Goal: Obtain resource: Obtain resource

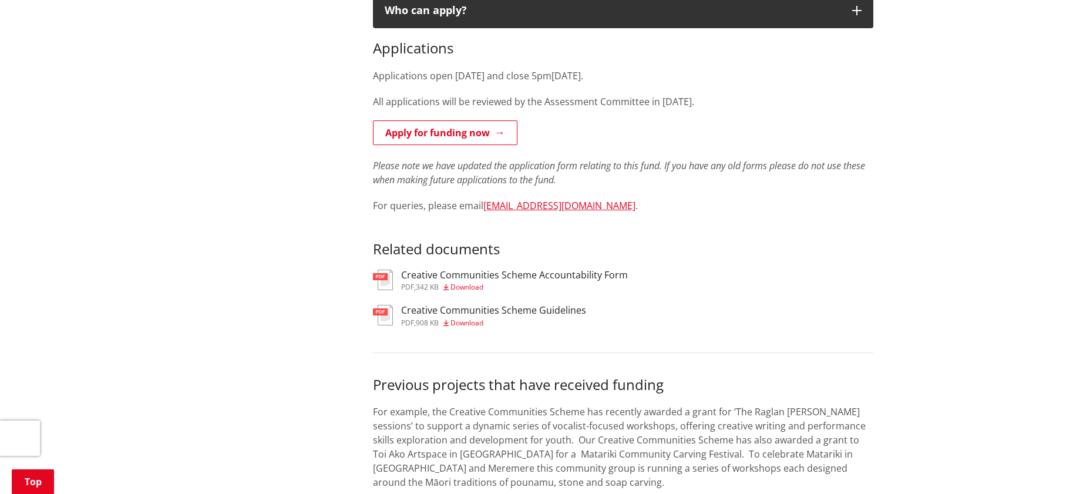
scroll to position [685, 0]
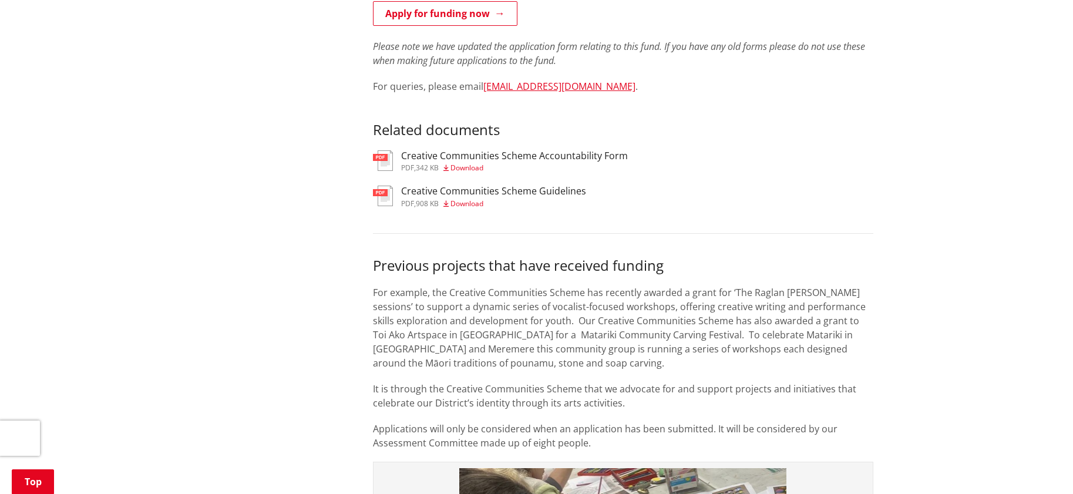
click at [385, 197] on img at bounding box center [383, 196] width 20 height 21
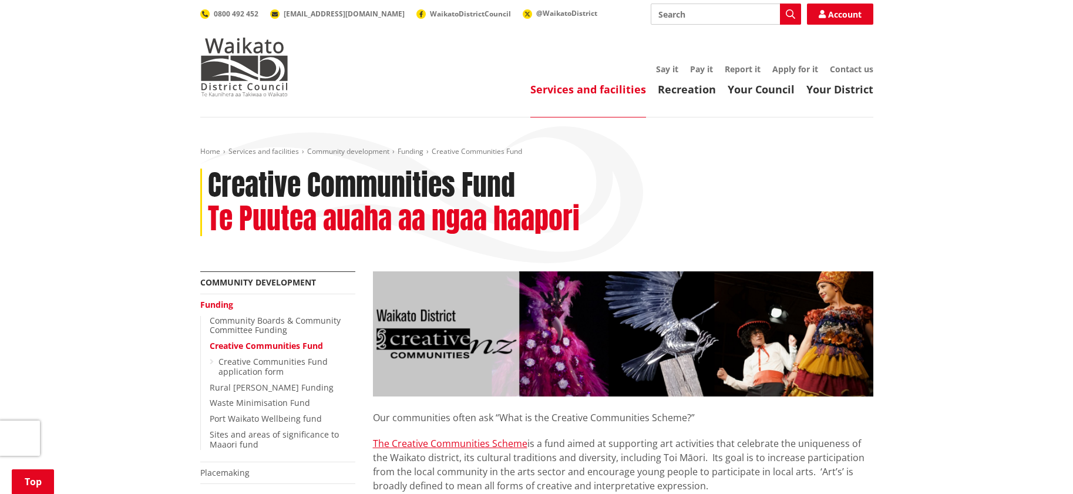
scroll to position [685, 0]
